Goal: Task Accomplishment & Management: Manage account settings

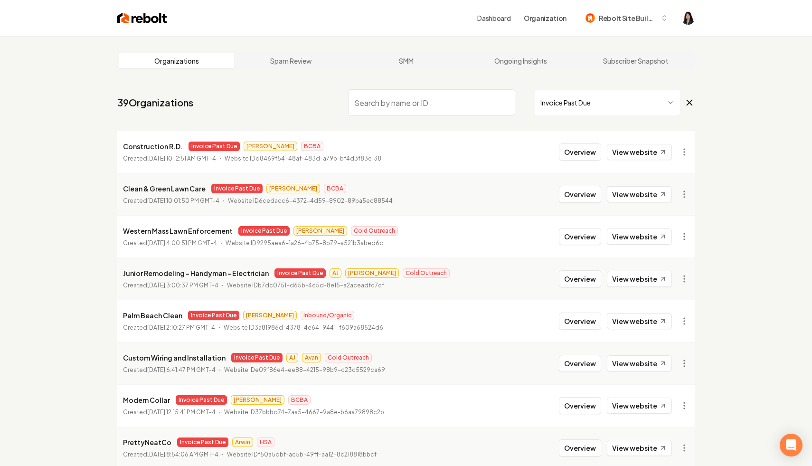
scroll to position [73, 0]
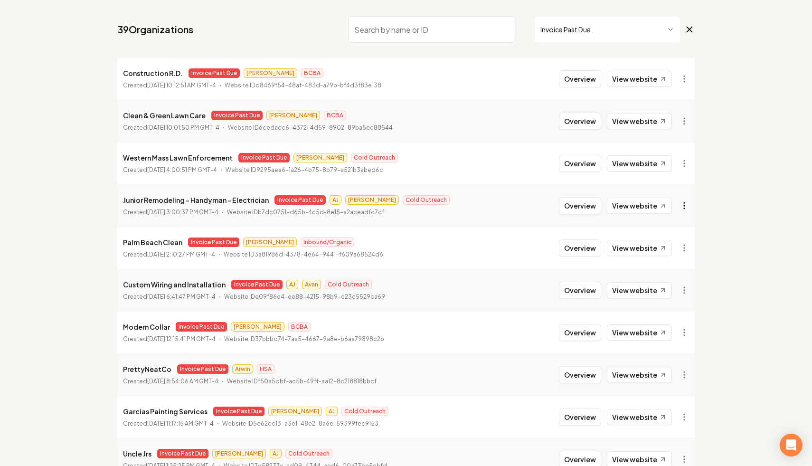
click at [686, 207] on html "Dashboard Organization Rebolt Site Builder Organizations Spam Review SMM Ongoin…" at bounding box center [406, 160] width 812 height 466
click at [658, 287] on link "View in Stripe" at bounding box center [661, 287] width 60 height 15
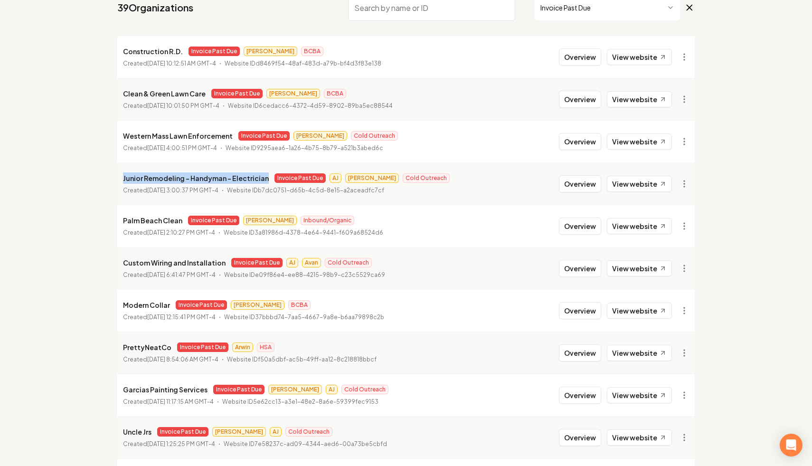
drag, startPoint x: 264, startPoint y: 179, endPoint x: 112, endPoint y: 171, distance: 152.6
copy p "Junior Remodeling - Handyman - Electrician"
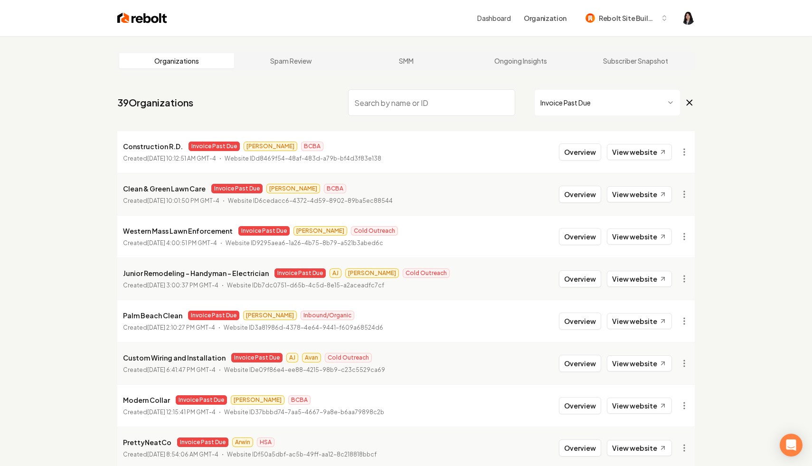
click at [690, 107] on icon at bounding box center [689, 102] width 10 height 11
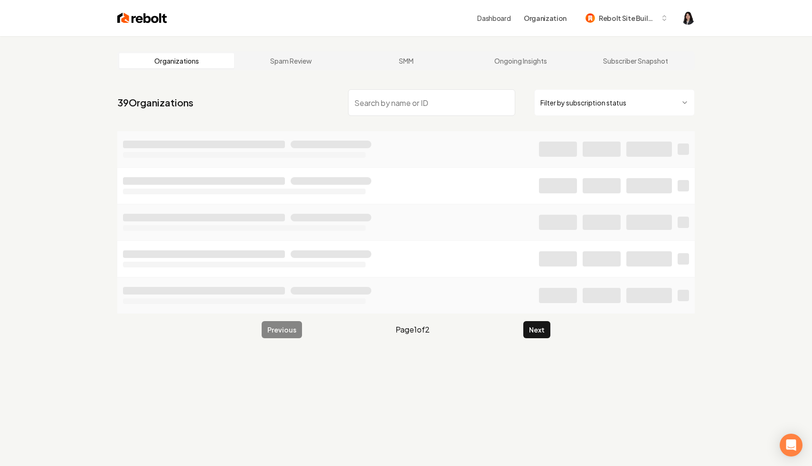
click at [465, 100] on input "search" at bounding box center [431, 102] width 167 height 27
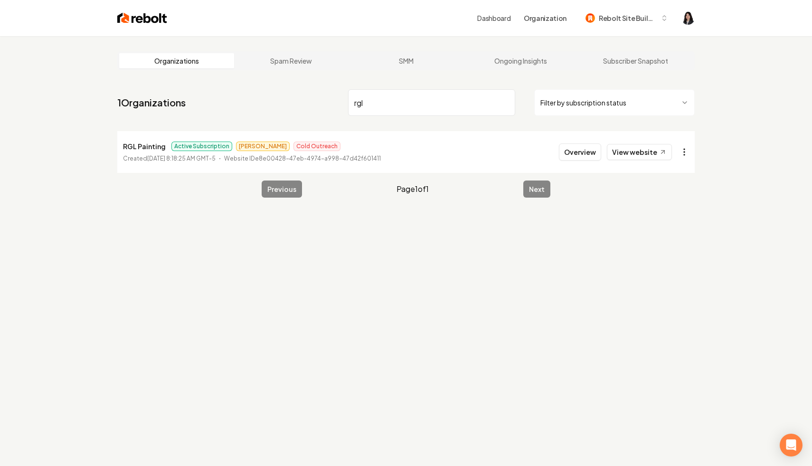
type input "rgl"
click at [686, 157] on html "Dashboard Organization Rebolt Site Builder Organizations Spam Review SMM Ongoin…" at bounding box center [406, 233] width 812 height 466
click at [674, 231] on link "View in Stripe" at bounding box center [661, 233] width 60 height 15
